Goal: Task Accomplishment & Management: Use online tool/utility

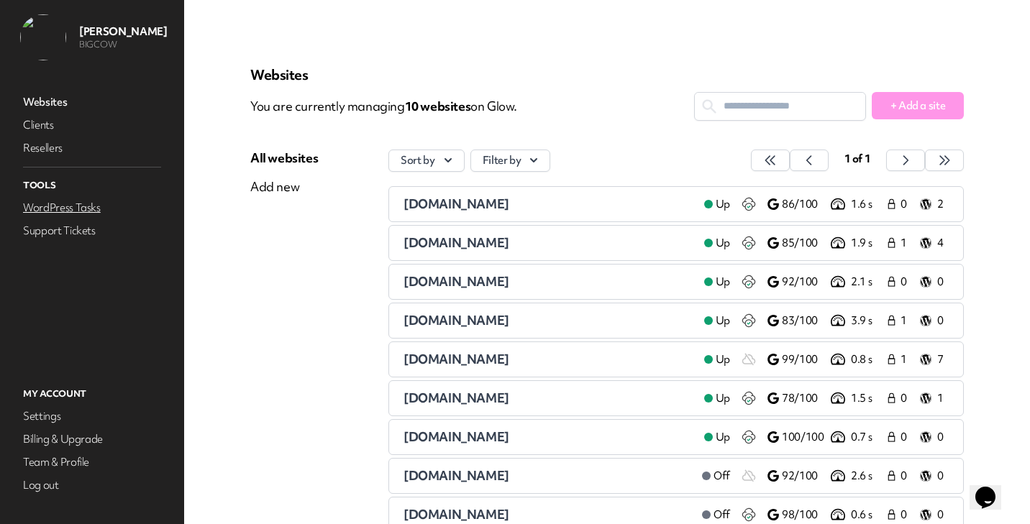
click at [81, 205] on link "WordPress Tasks" at bounding box center [92, 208] width 144 height 20
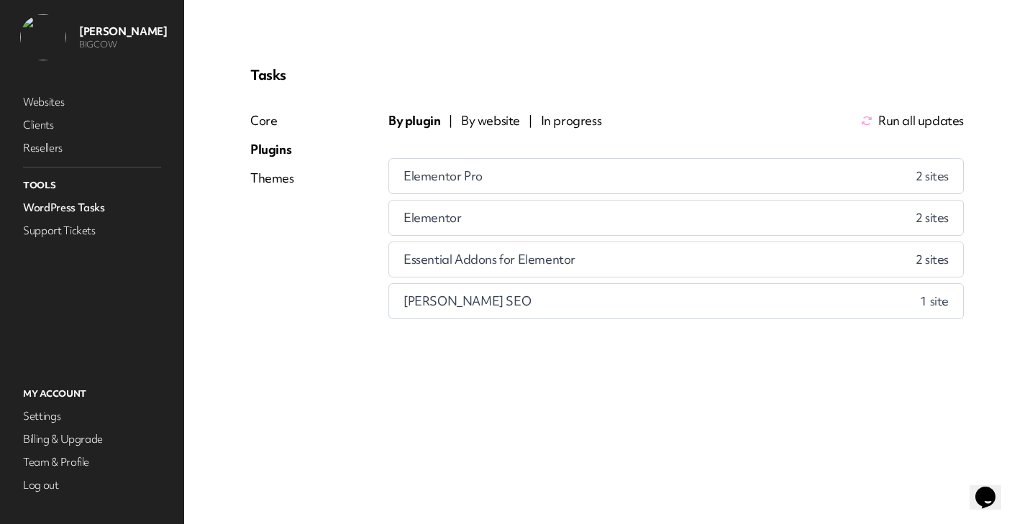
click at [495, 121] on span "By website" at bounding box center [490, 120] width 59 height 17
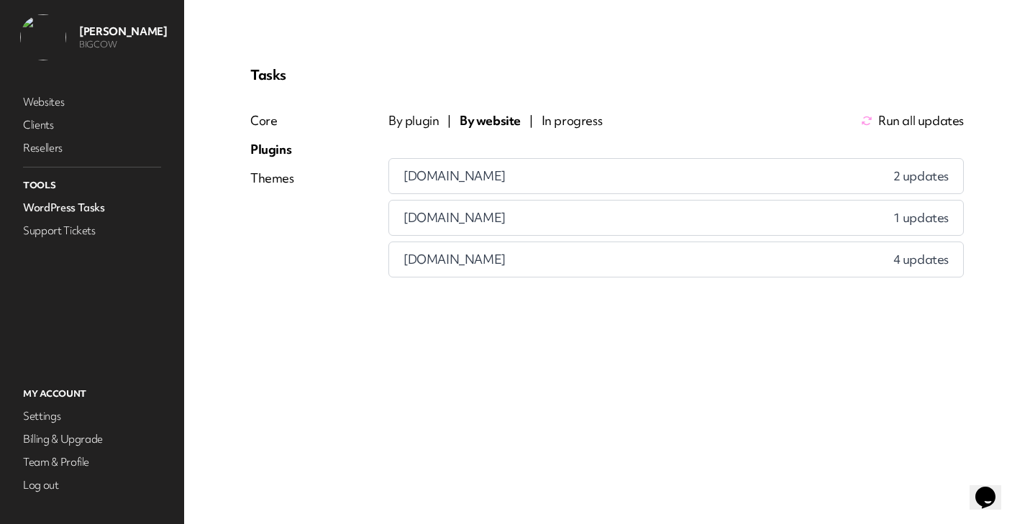
click at [557, 180] on div "bluewoodinteriors.co.uk 2 updates" at bounding box center [676, 176] width 574 height 35
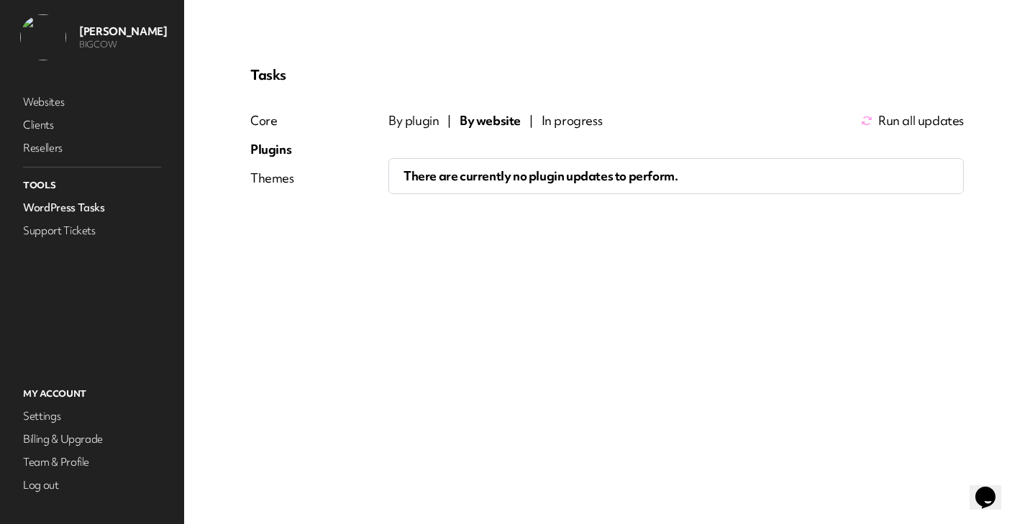
click at [408, 276] on div "Tasks Core Plugins Themes By plugin | By website | In progress Run all updates …" at bounding box center [607, 262] width 782 height 455
click at [577, 121] on span "In progress" at bounding box center [571, 120] width 61 height 17
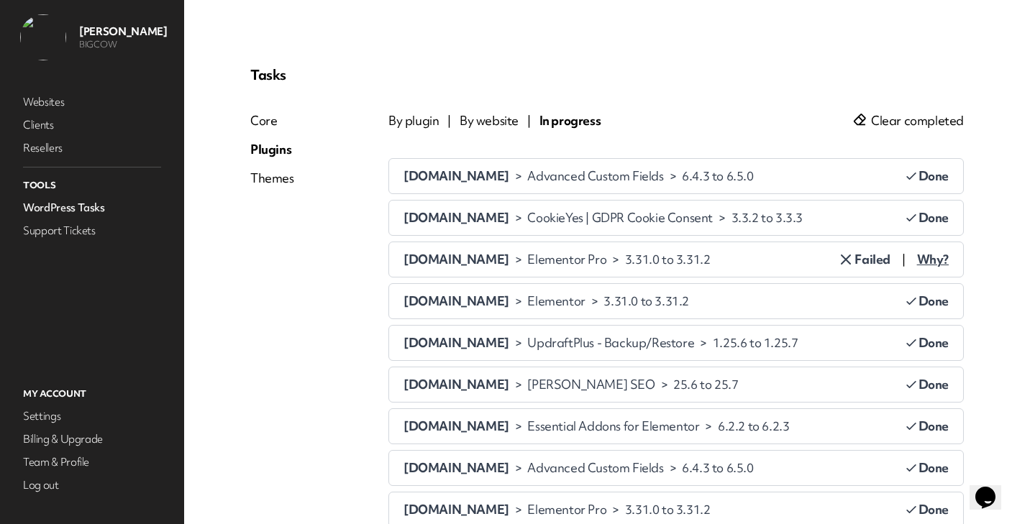
click at [932, 112] on span "Clear completed" at bounding box center [917, 120] width 93 height 17
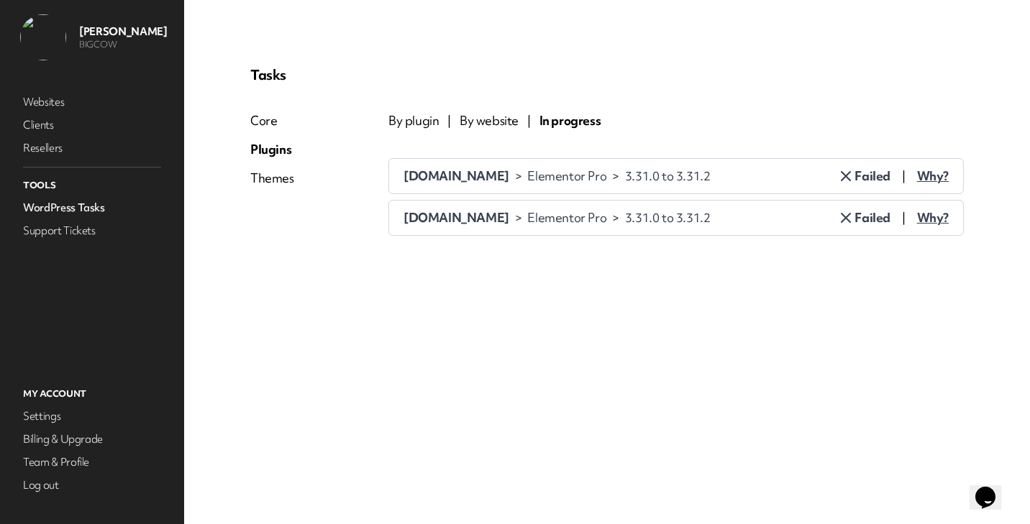
click at [265, 124] on div "Core" at bounding box center [272, 120] width 44 height 17
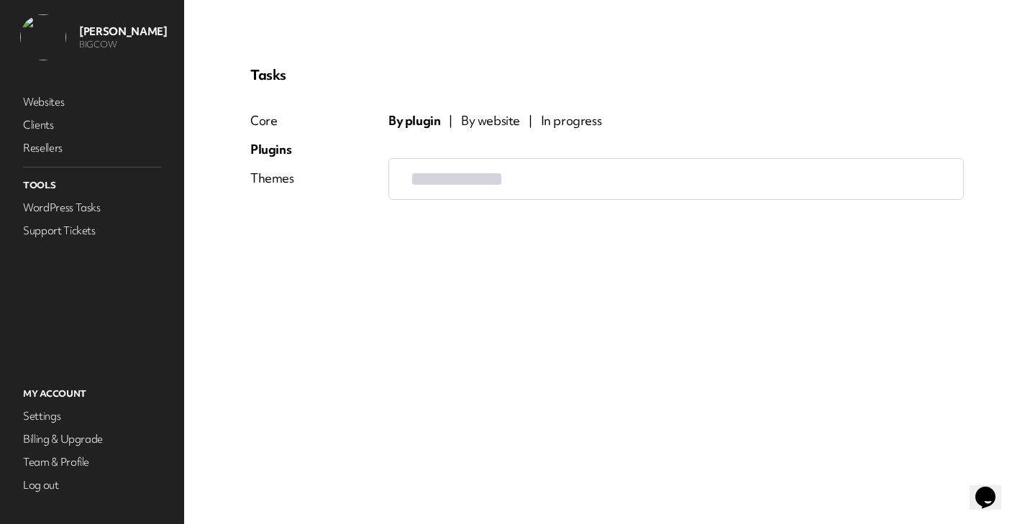
click at [481, 124] on span "By website" at bounding box center [490, 120] width 59 height 17
click at [287, 183] on div "Themes" at bounding box center [272, 178] width 44 height 17
click at [272, 153] on div "Plugins" at bounding box center [272, 149] width 45 height 17
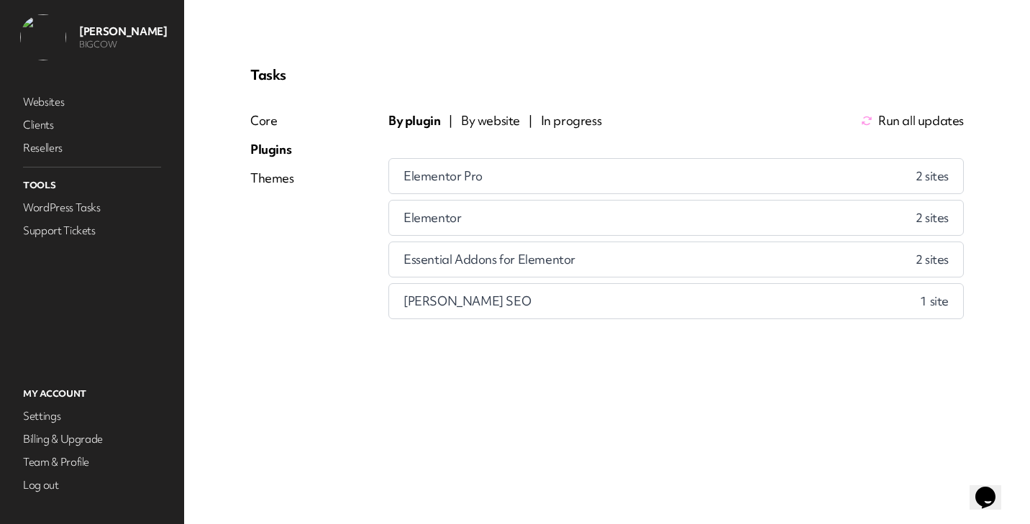
click at [899, 117] on span "Run all updates" at bounding box center [921, 120] width 86 height 17
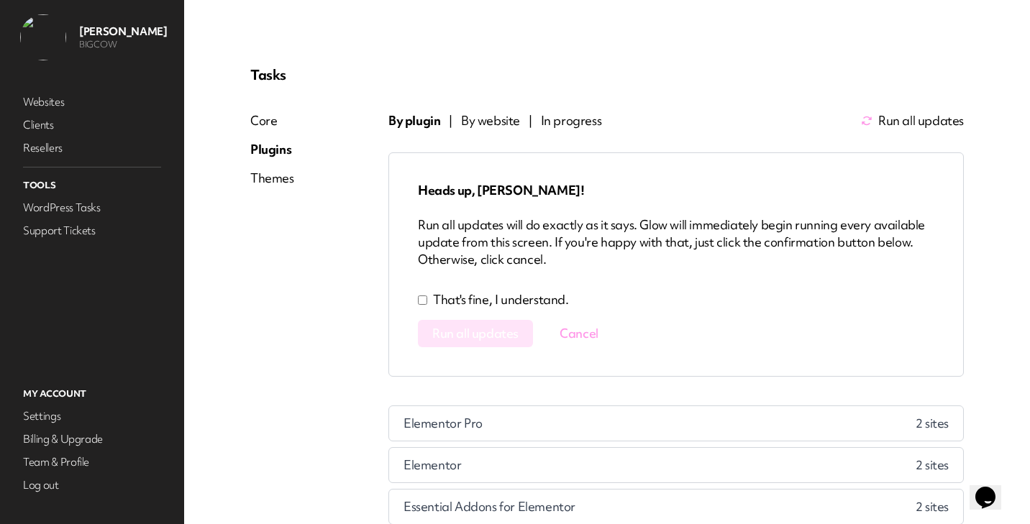
click at [431, 301] on label "That's fine, I understand." at bounding box center [676, 299] width 516 height 17
click at [480, 326] on span "Run all updates" at bounding box center [475, 333] width 86 height 14
